Goal: Task Accomplishment & Management: Manage account settings

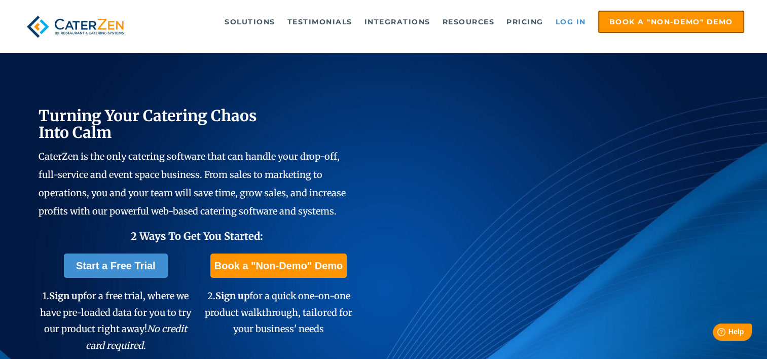
click at [570, 21] on link "Log in" at bounding box center [570, 22] width 41 height 20
click at [566, 19] on link "Log in" at bounding box center [570, 22] width 41 height 20
click at [571, 17] on link "Log in" at bounding box center [570, 22] width 41 height 20
click at [572, 17] on link "Log in" at bounding box center [570, 22] width 41 height 20
